Goal: Complete application form

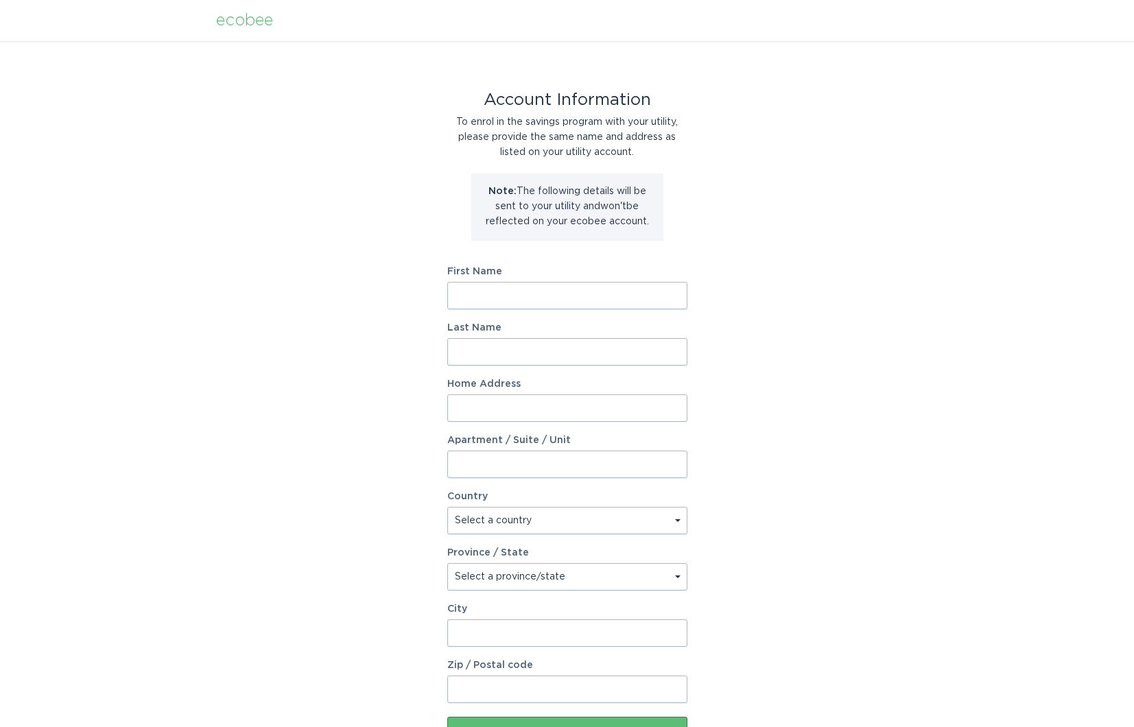
click at [582, 292] on input "First Name" at bounding box center [567, 295] width 240 height 27
type input "[PERSON_NAME]"
type input "[STREET_ADDRESS]"
select select "US"
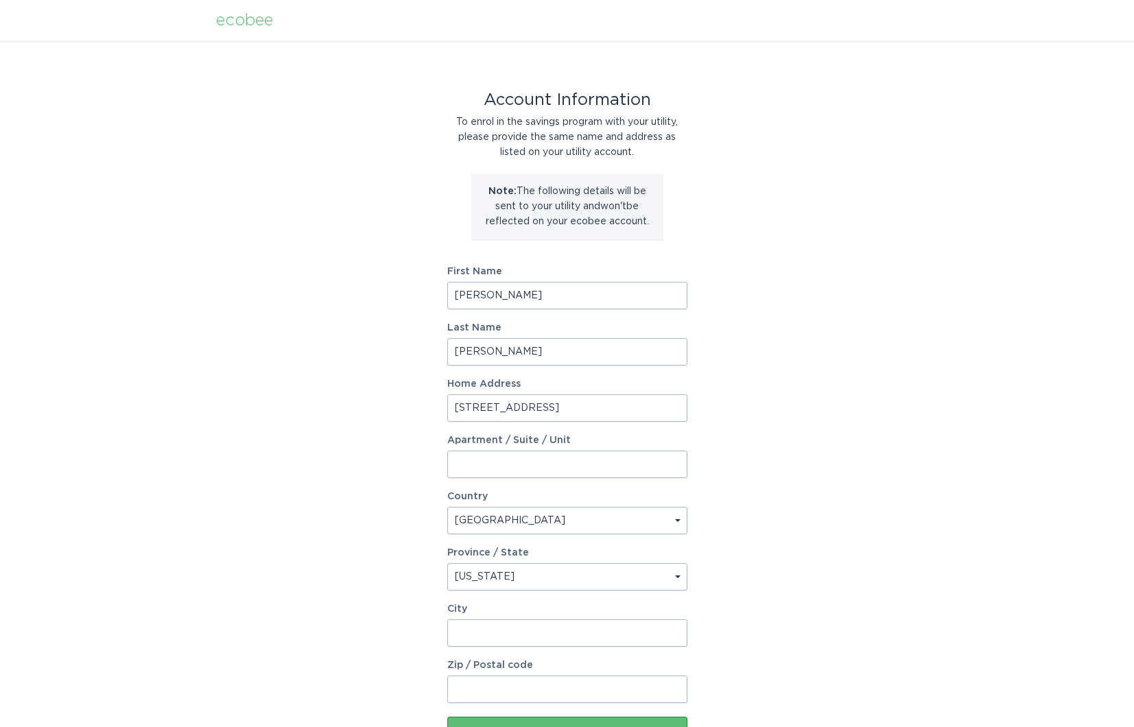
select select "MI"
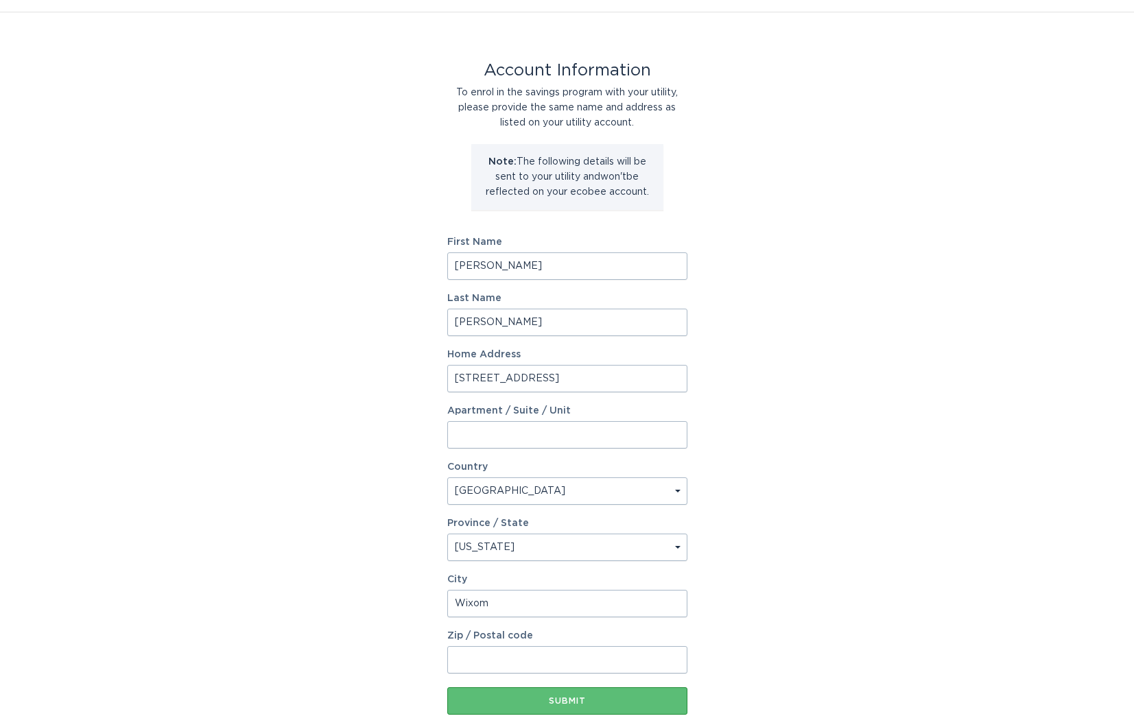
scroll to position [108, 0]
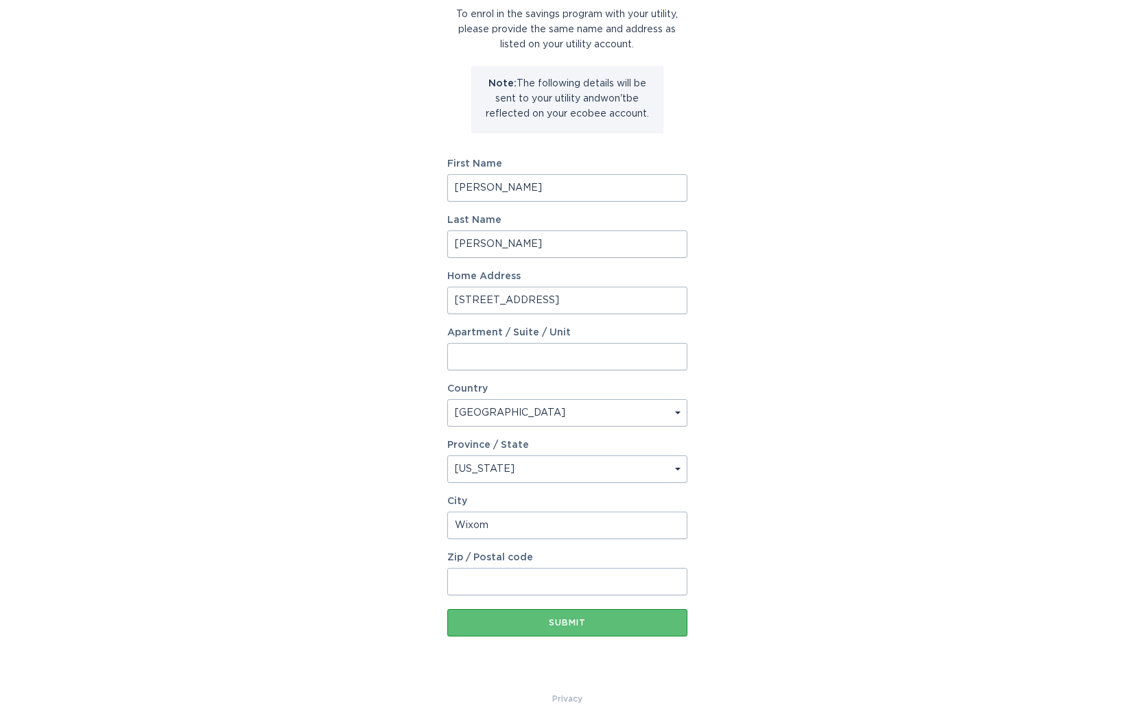
type input "Wixom"
click at [563, 578] on input "Zip / Postal code" at bounding box center [567, 581] width 240 height 27
type input "48393"
click at [563, 626] on div "Submit" at bounding box center [567, 623] width 226 height 8
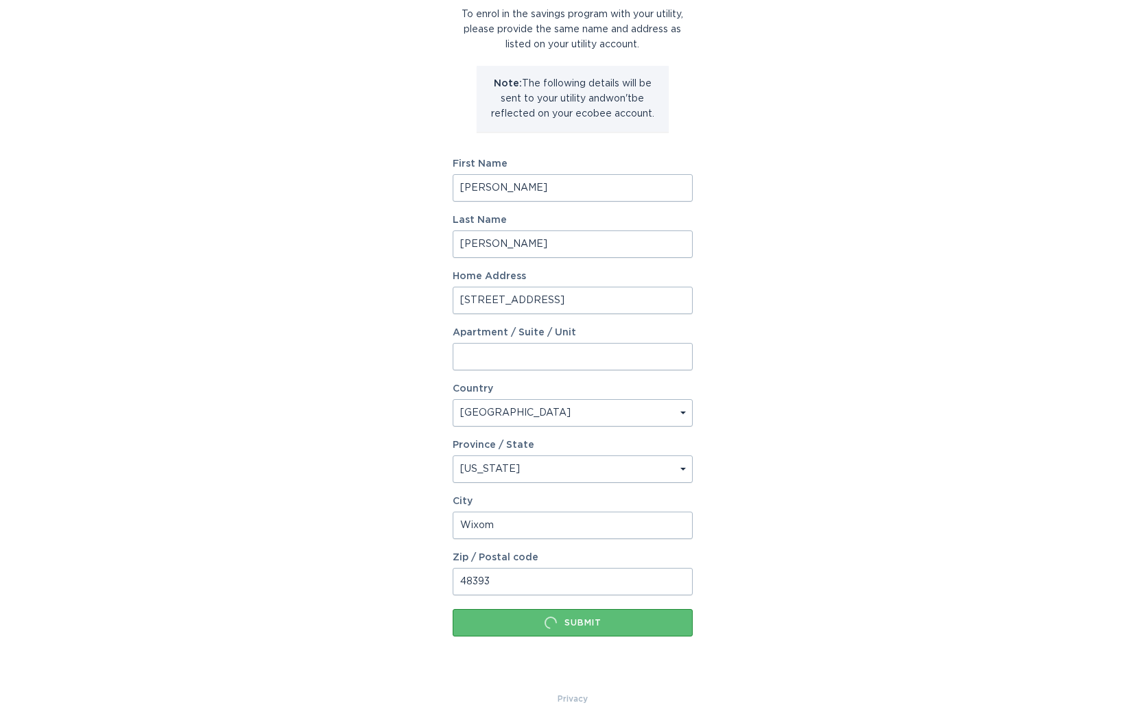
scroll to position [0, 0]
